Goal: Find specific page/section: Find specific page/section

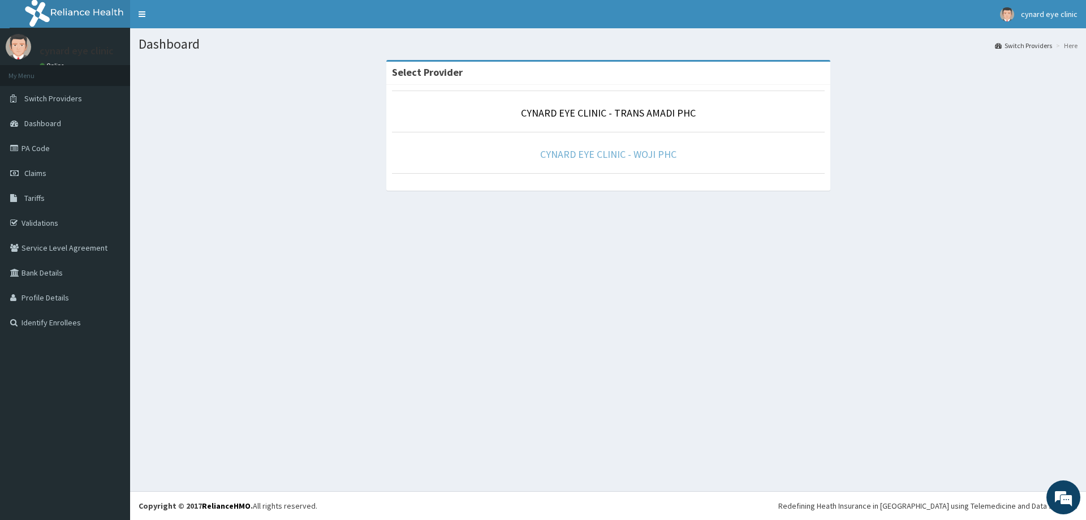
click at [625, 150] on link "CYNARD EYE CLINIC - WOJI PHC" at bounding box center [608, 154] width 136 height 13
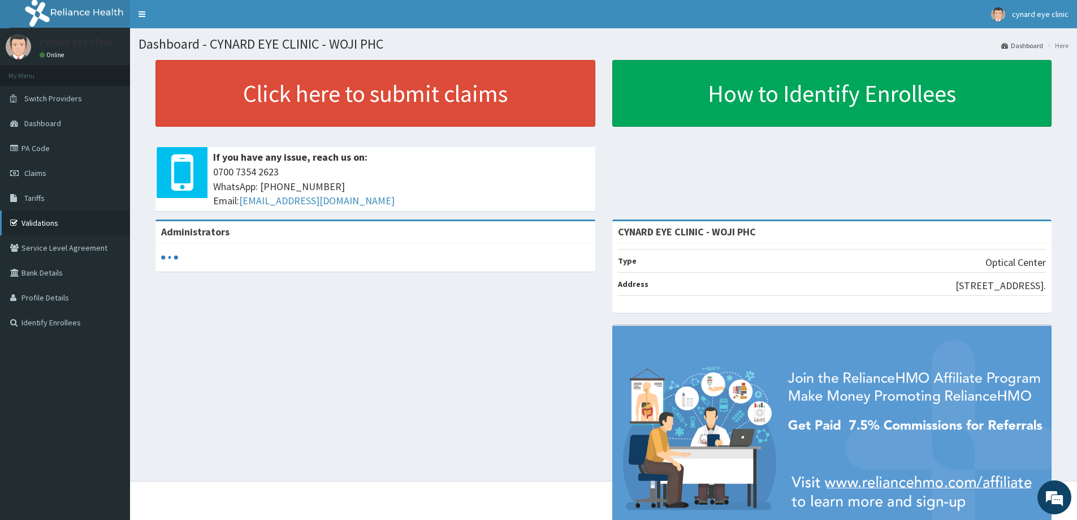
click at [38, 221] on link "Validations" at bounding box center [65, 222] width 130 height 25
